Goal: Check status: Check status

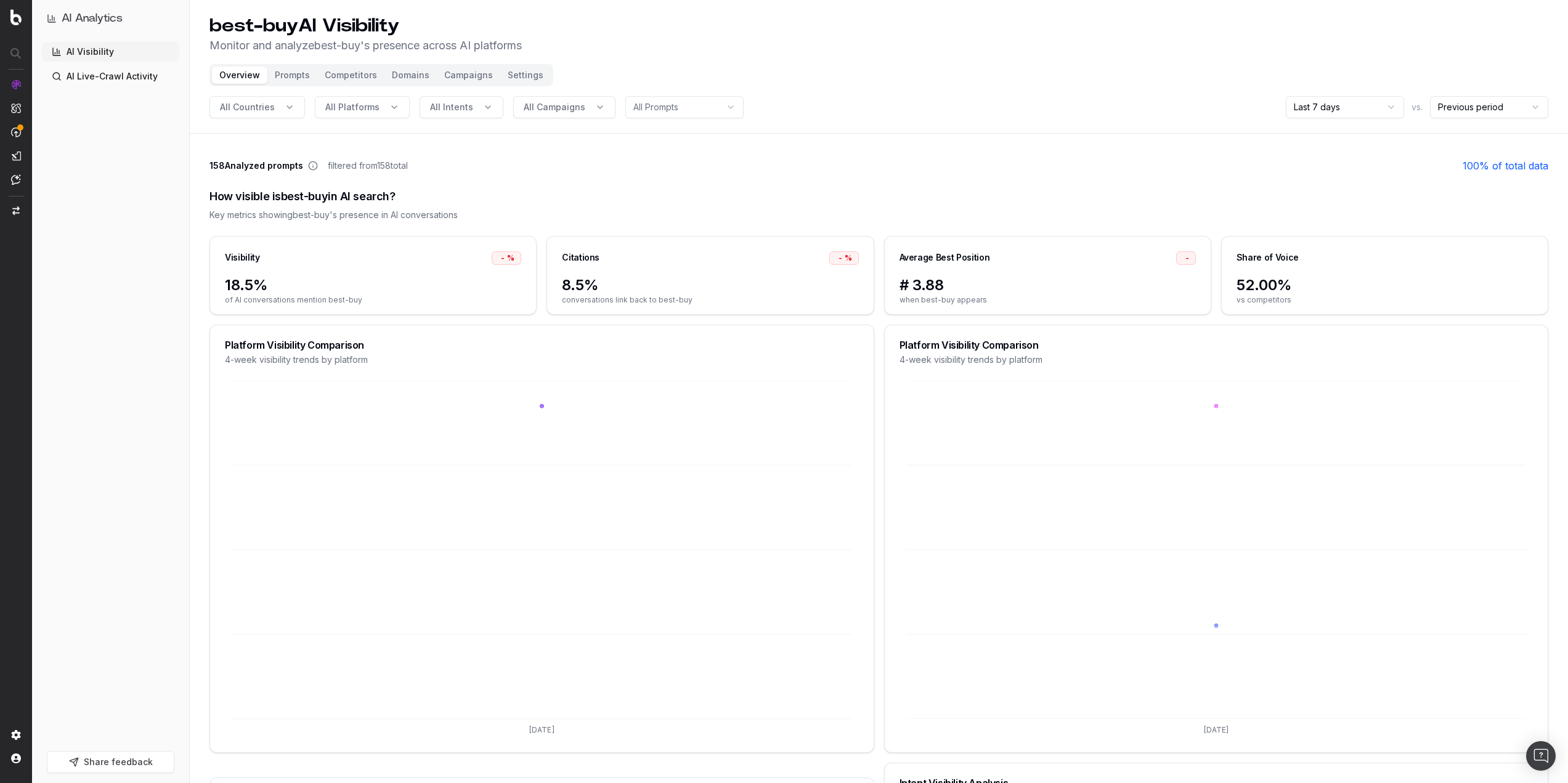
drag, startPoint x: 62, startPoint y: 469, endPoint x: 120, endPoint y: 539, distance: 90.9
click at [62, 469] on div "AI Visibility AI Live-Crawl Activity" at bounding box center [111, 394] width 138 height 705
drag, startPoint x: 1056, startPoint y: 96, endPoint x: 1041, endPoint y: 90, distance: 16.2
click at [1056, 96] on header "best-buy AI Visibility Monitor and analyze best-buy 's presence across AI platf…" at bounding box center [878, 67] width 1378 height 134
click at [1025, 87] on header "best-buy AI Visibility Monitor and analyze best-buy 's presence across AI platf…" at bounding box center [878, 67] width 1378 height 134
